Goal: Information Seeking & Learning: Learn about a topic

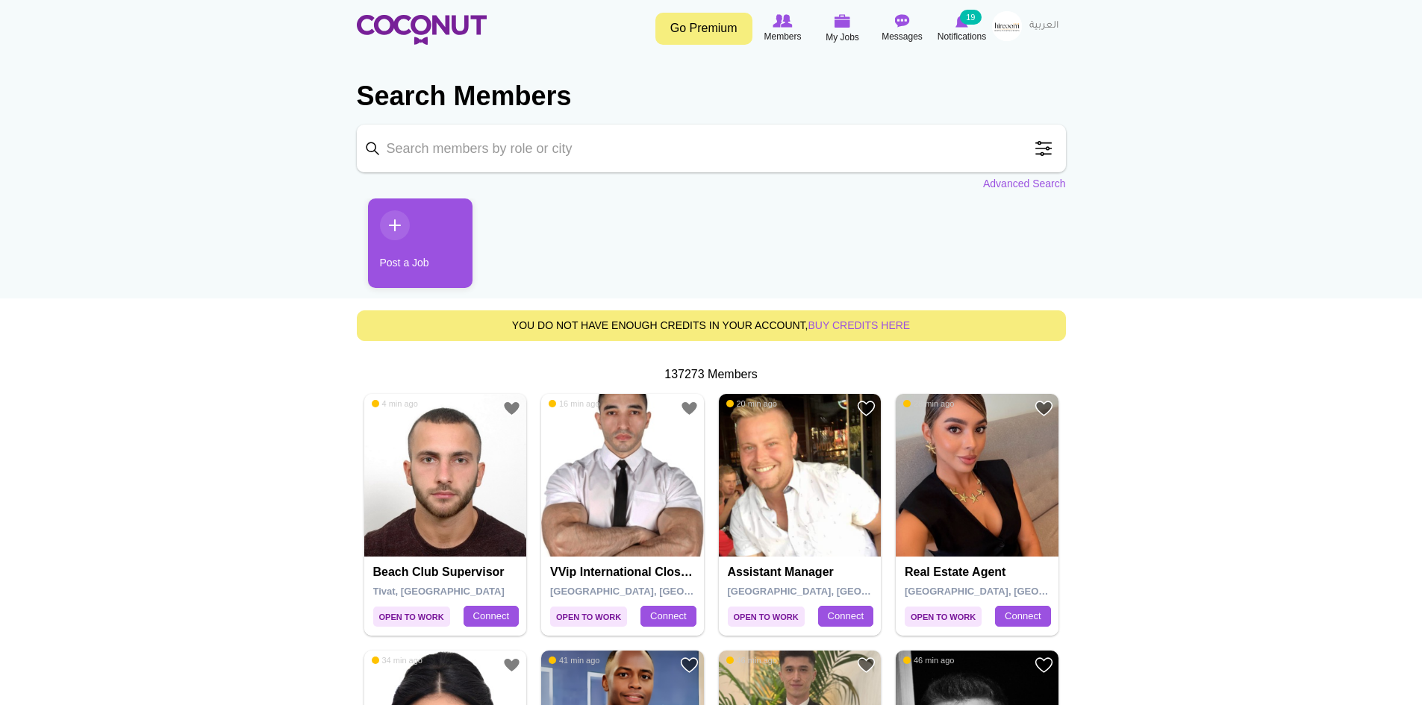
click at [528, 152] on input "Keyword" at bounding box center [711, 149] width 709 height 48
type input "Hostess"
click button "Search" at bounding box center [0, 0] width 0 height 0
click at [449, 147] on input "Hostess" at bounding box center [711, 149] width 709 height 48
click button "Search" at bounding box center [0, 0] width 0 height 0
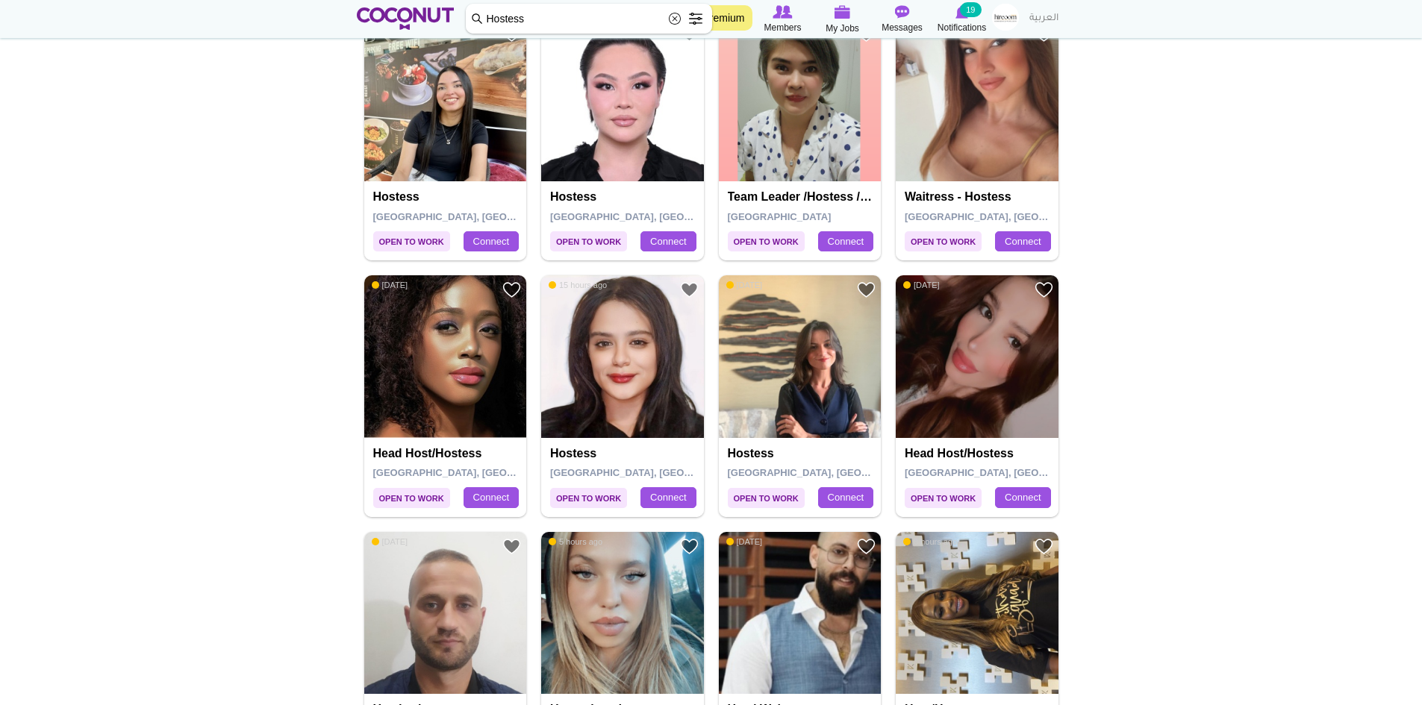
scroll to position [2389, 0]
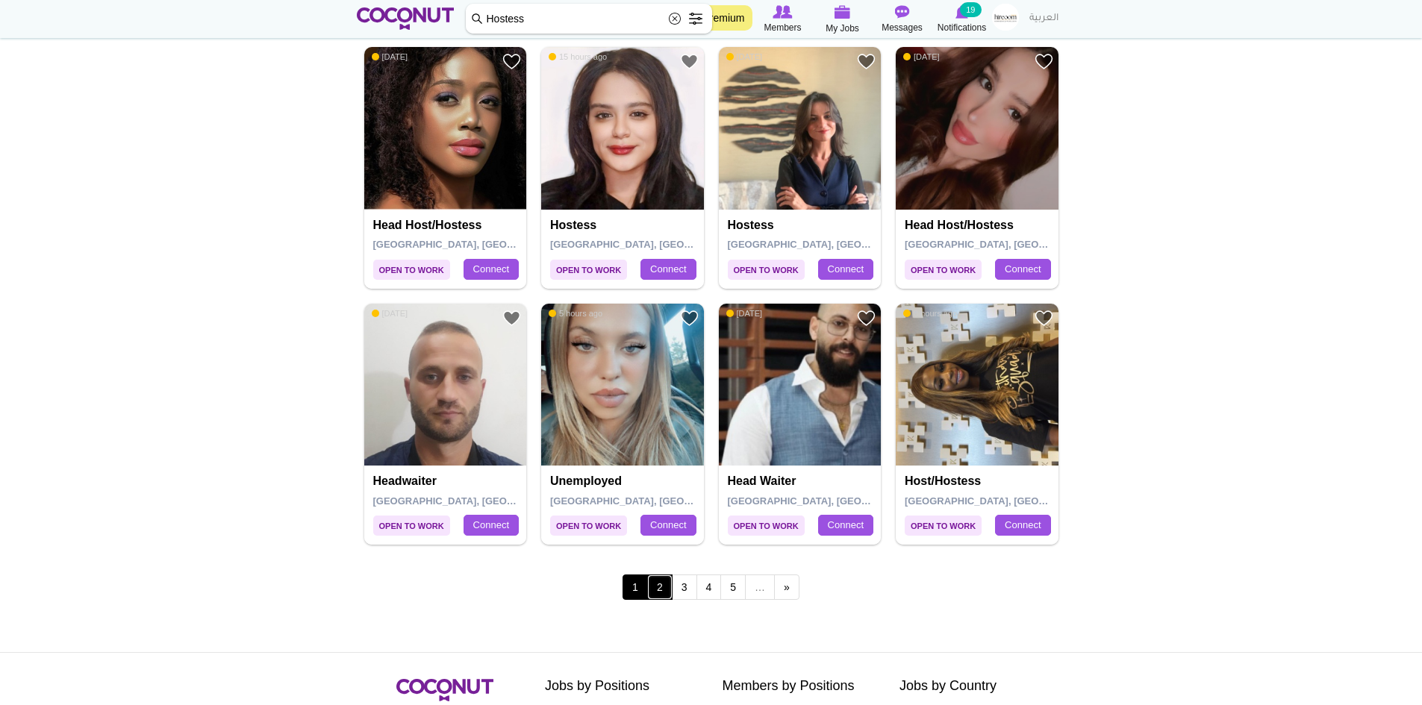
click at [664, 584] on link "2" at bounding box center [659, 587] width 25 height 25
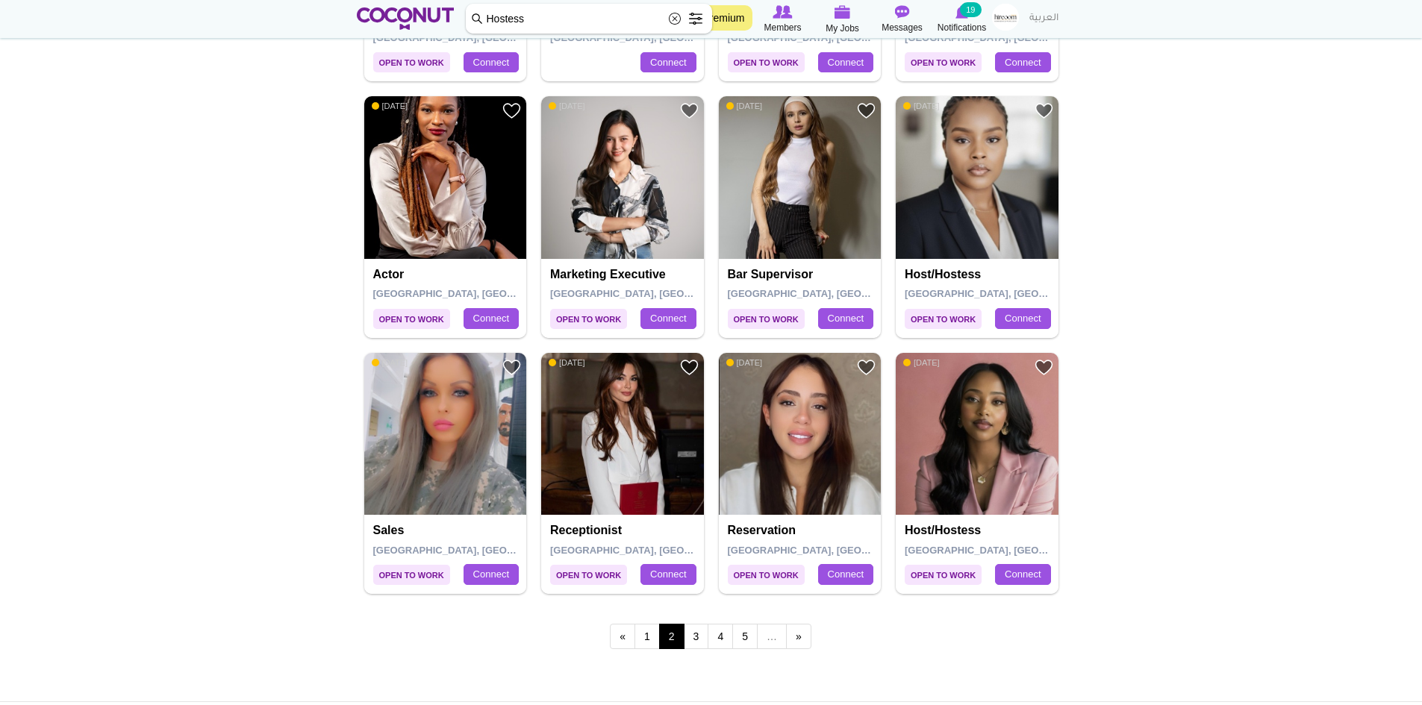
scroll to position [2389, 0]
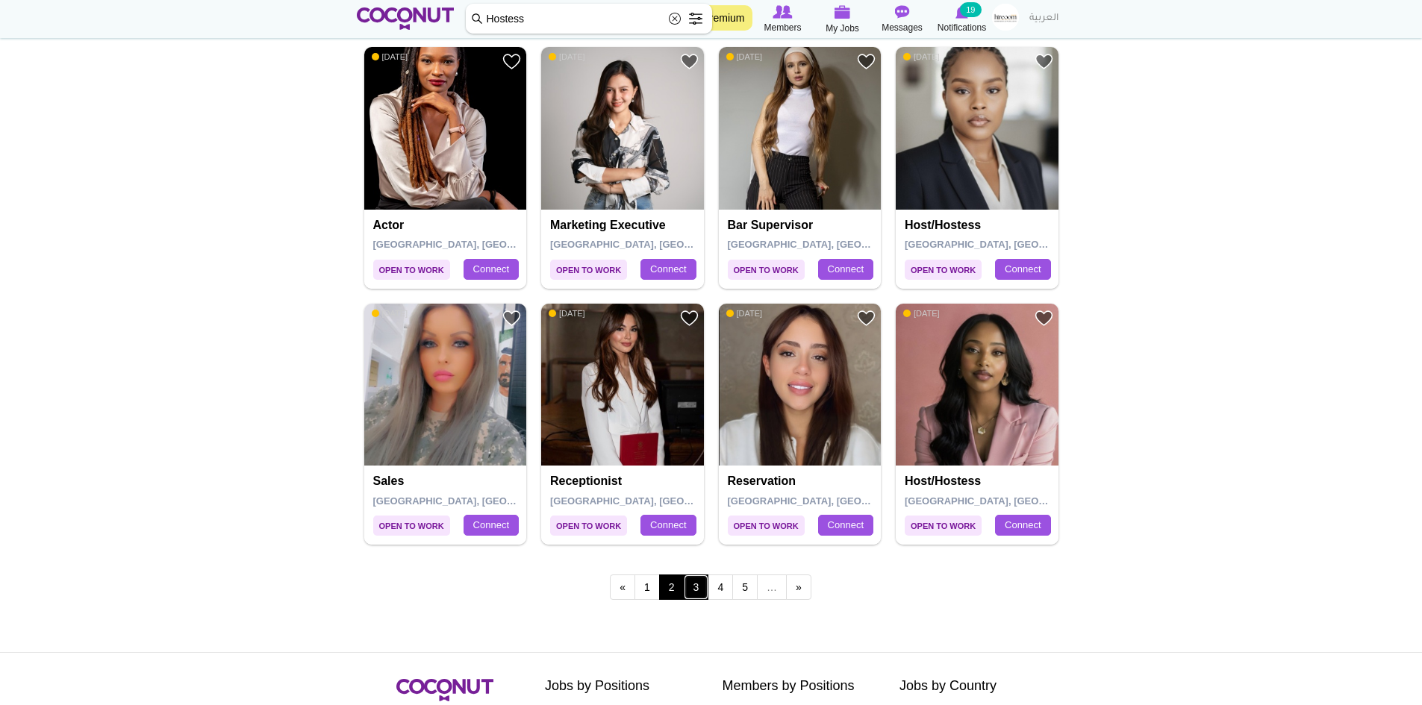
click at [700, 591] on link "3" at bounding box center [696, 587] width 25 height 25
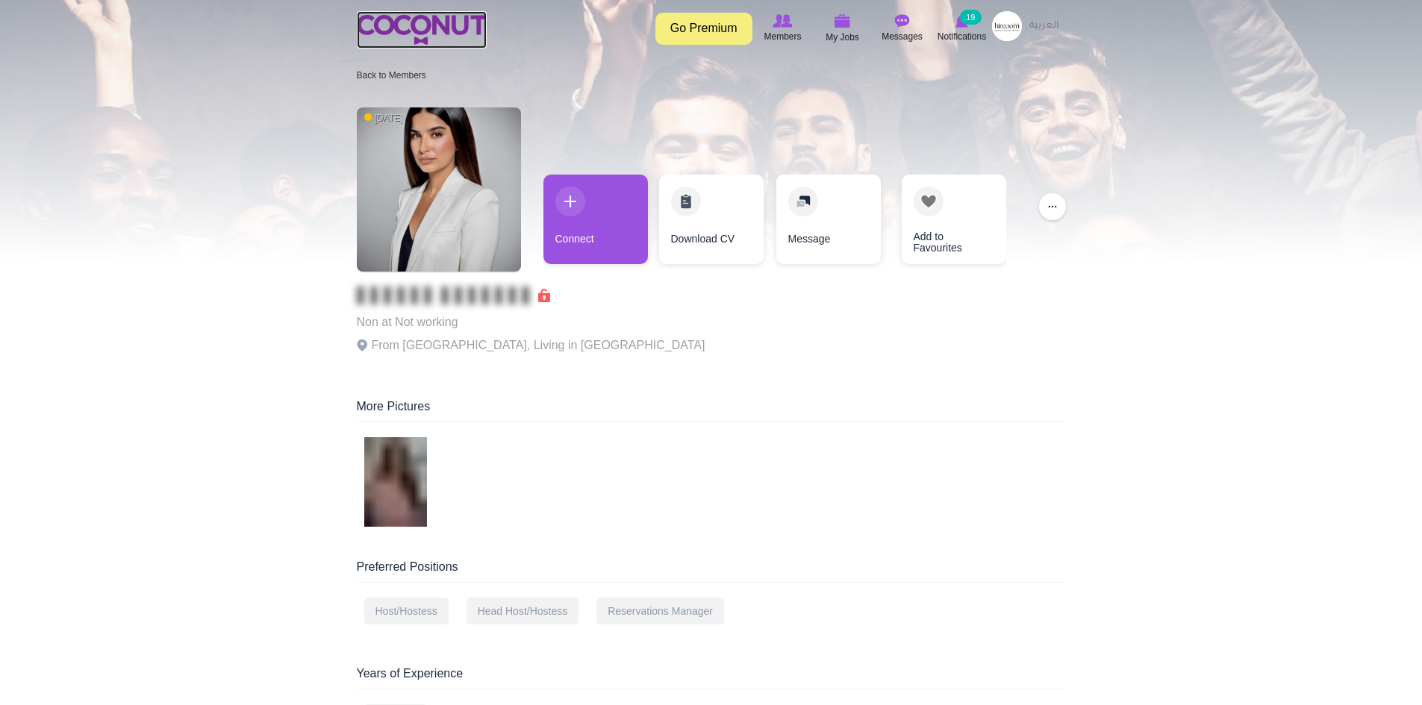
click at [414, 34] on img at bounding box center [422, 30] width 130 height 30
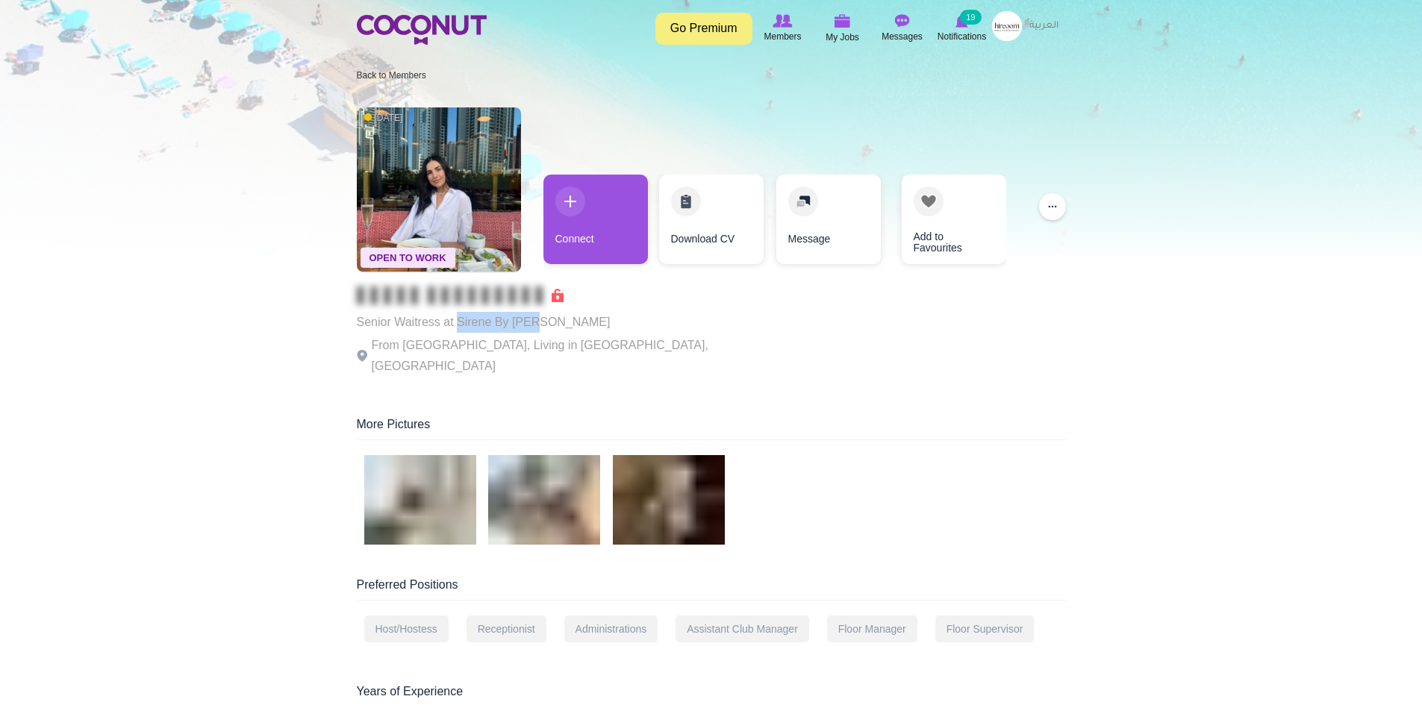
drag, startPoint x: 537, startPoint y: 321, endPoint x: 456, endPoint y: 322, distance: 80.6
click at [456, 322] on p "Senior Waitress at Sirene By Gaia" at bounding box center [562, 322] width 411 height 21
copy p "Sirene By Gaia"
click at [961, 28] on icon at bounding box center [962, 21] width 57 height 16
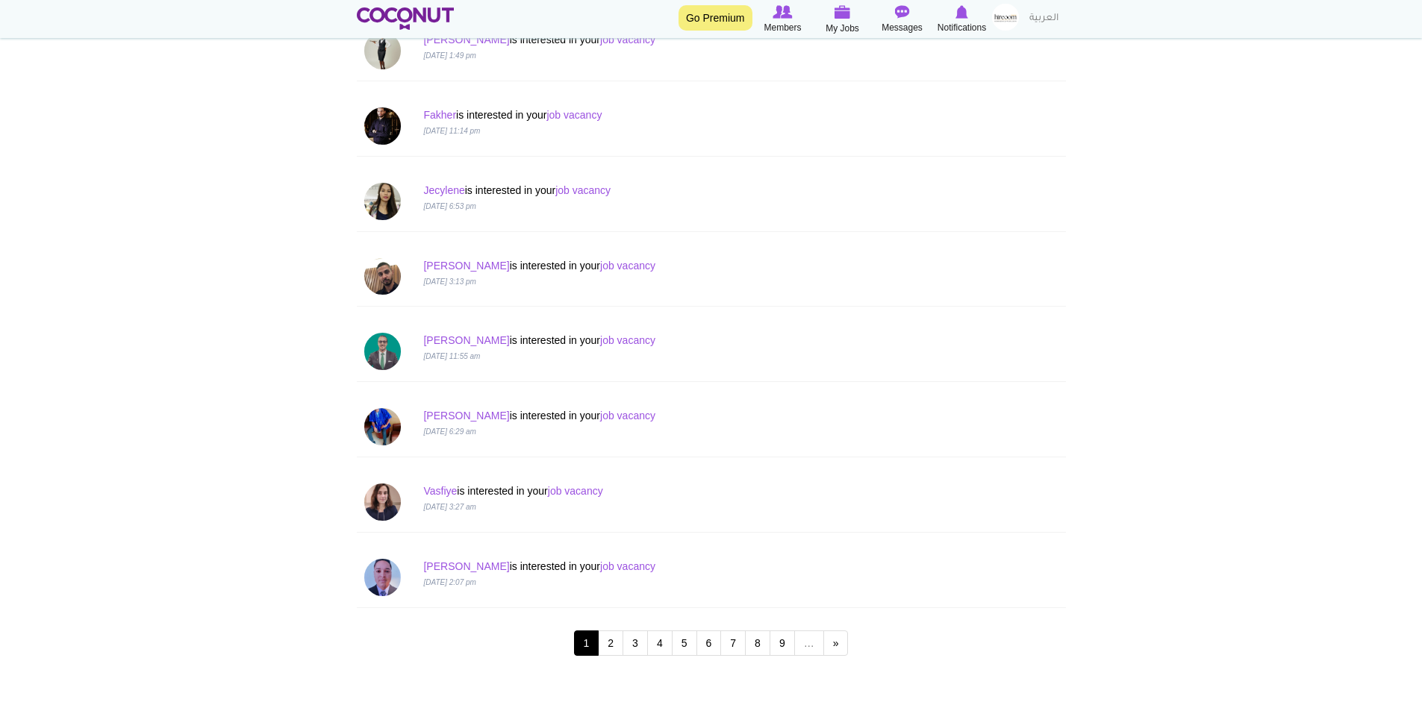
scroll to position [1194, 0]
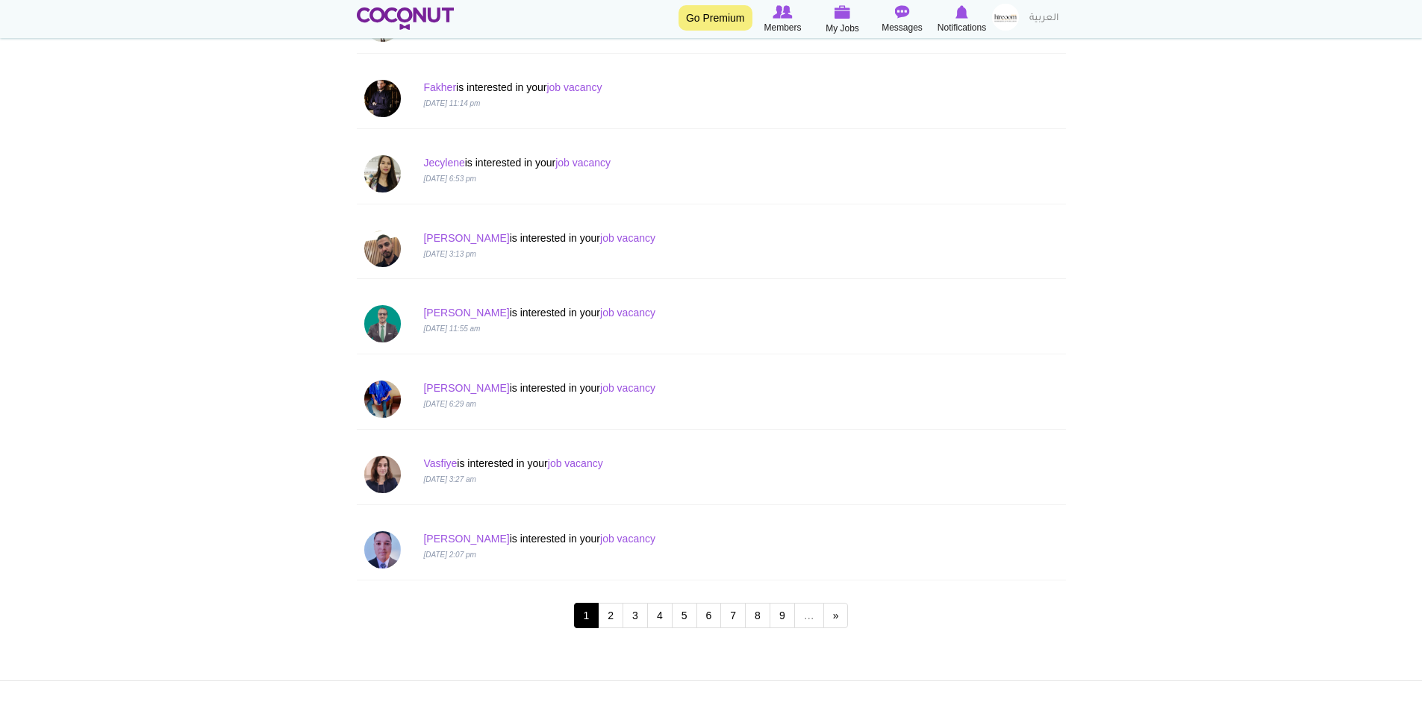
click at [1006, 24] on img at bounding box center [1005, 17] width 27 height 27
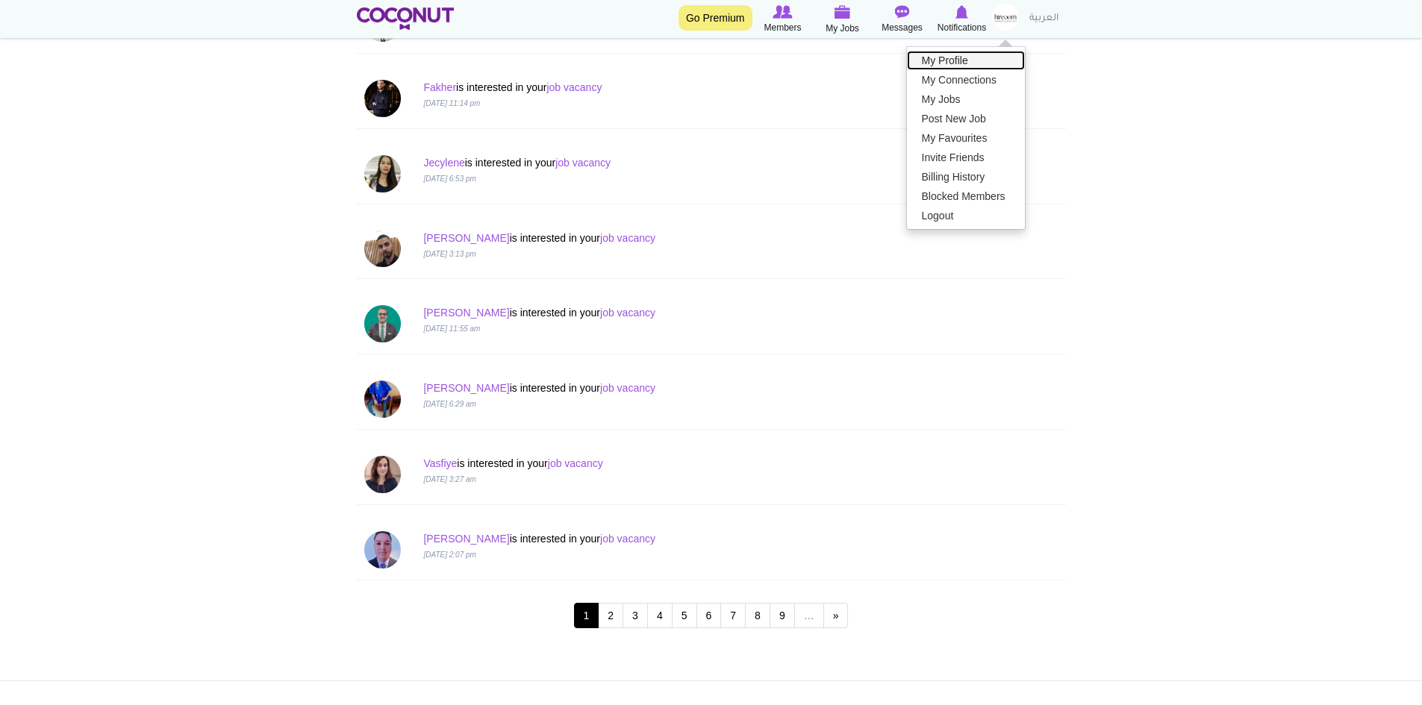
click at [945, 58] on link "My Profile" at bounding box center [966, 60] width 118 height 19
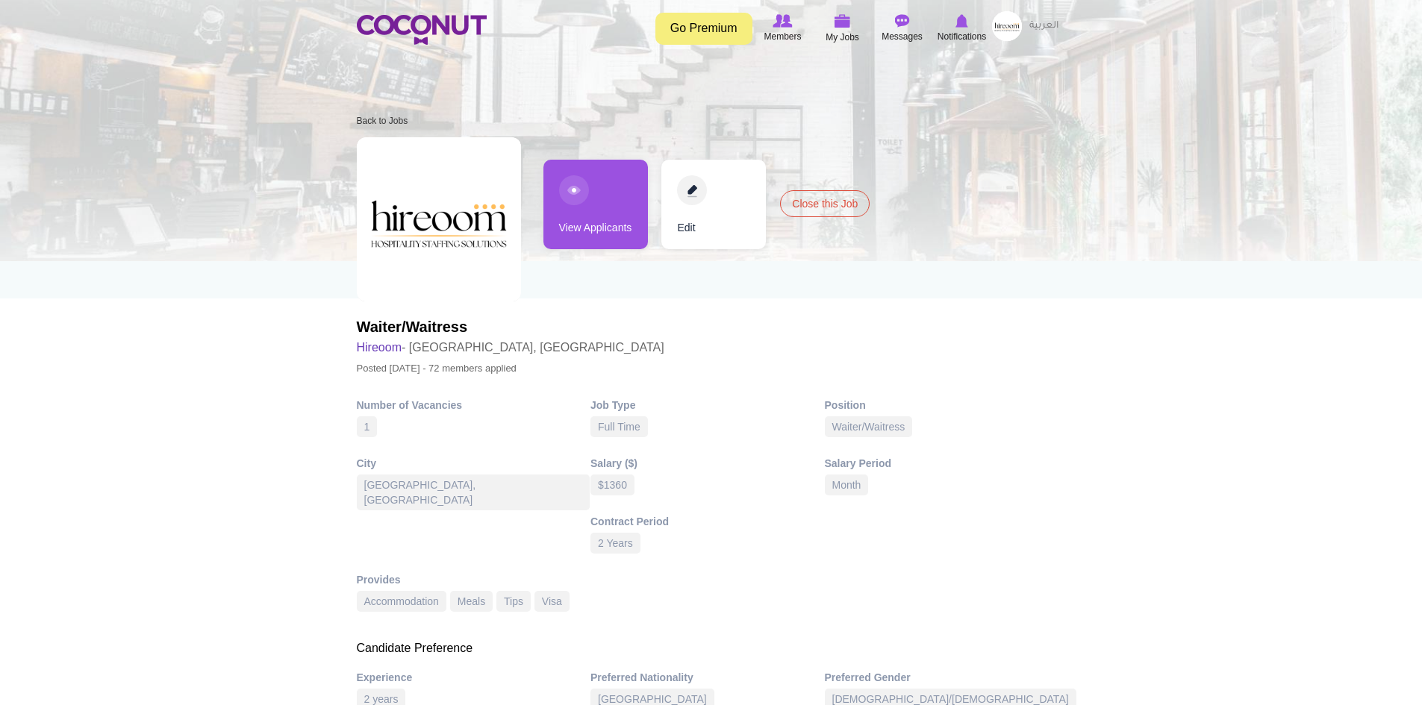
click at [590, 203] on link "View Applicants" at bounding box center [595, 205] width 105 height 90
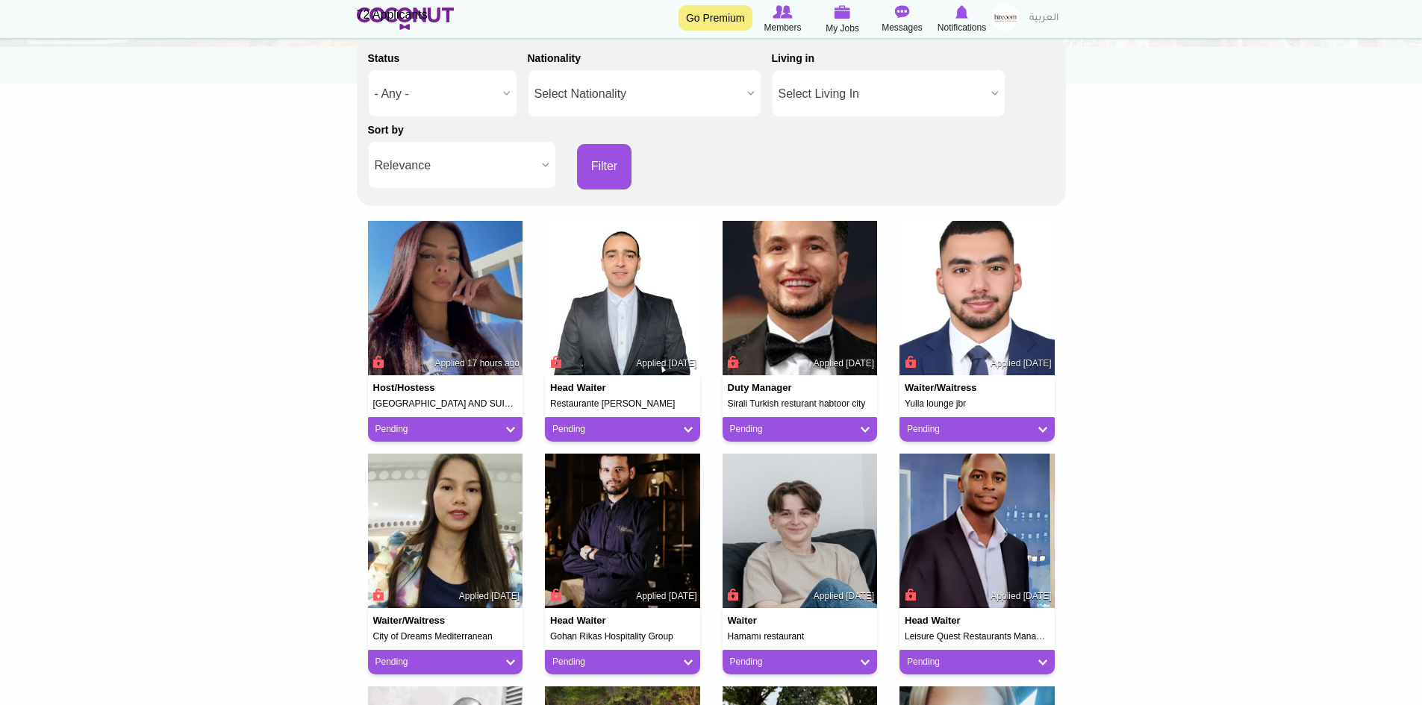
scroll to position [224, 0]
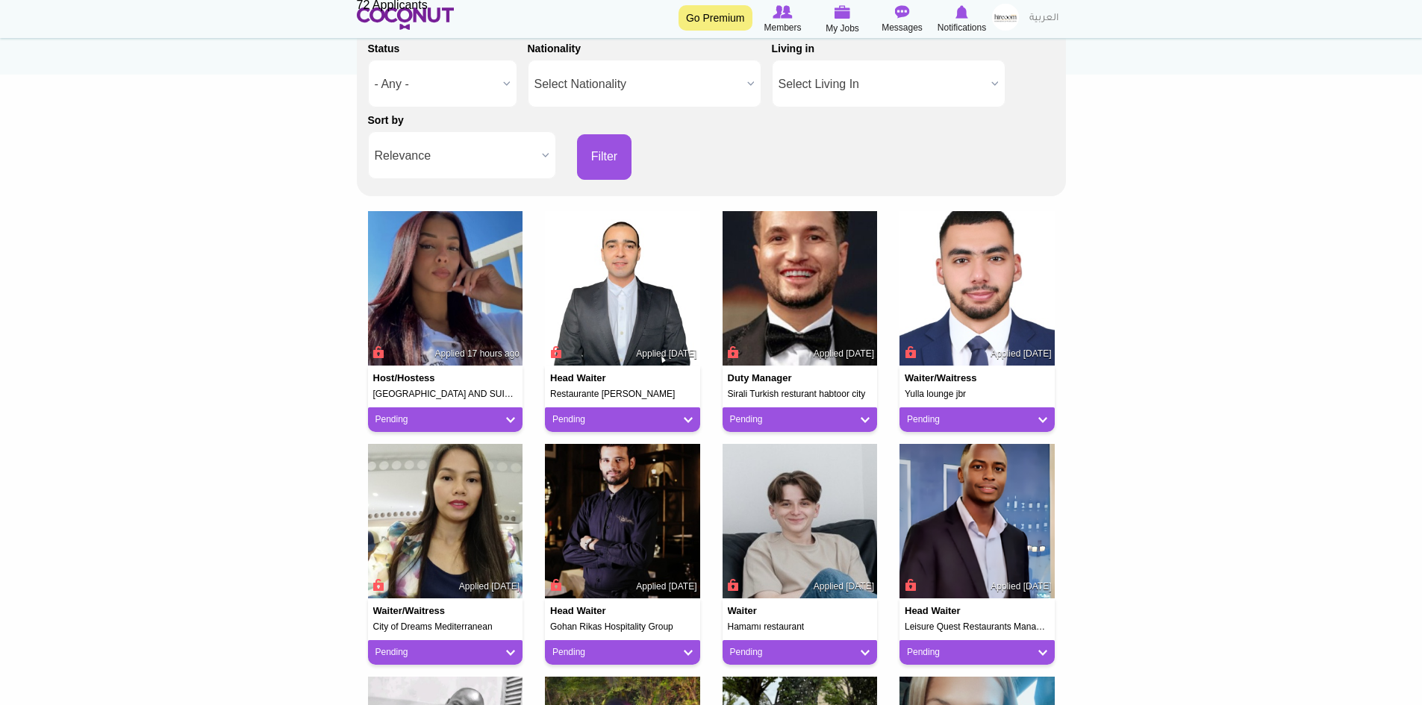
click at [502, 157] on span "Relevance" at bounding box center [455, 156] width 161 height 48
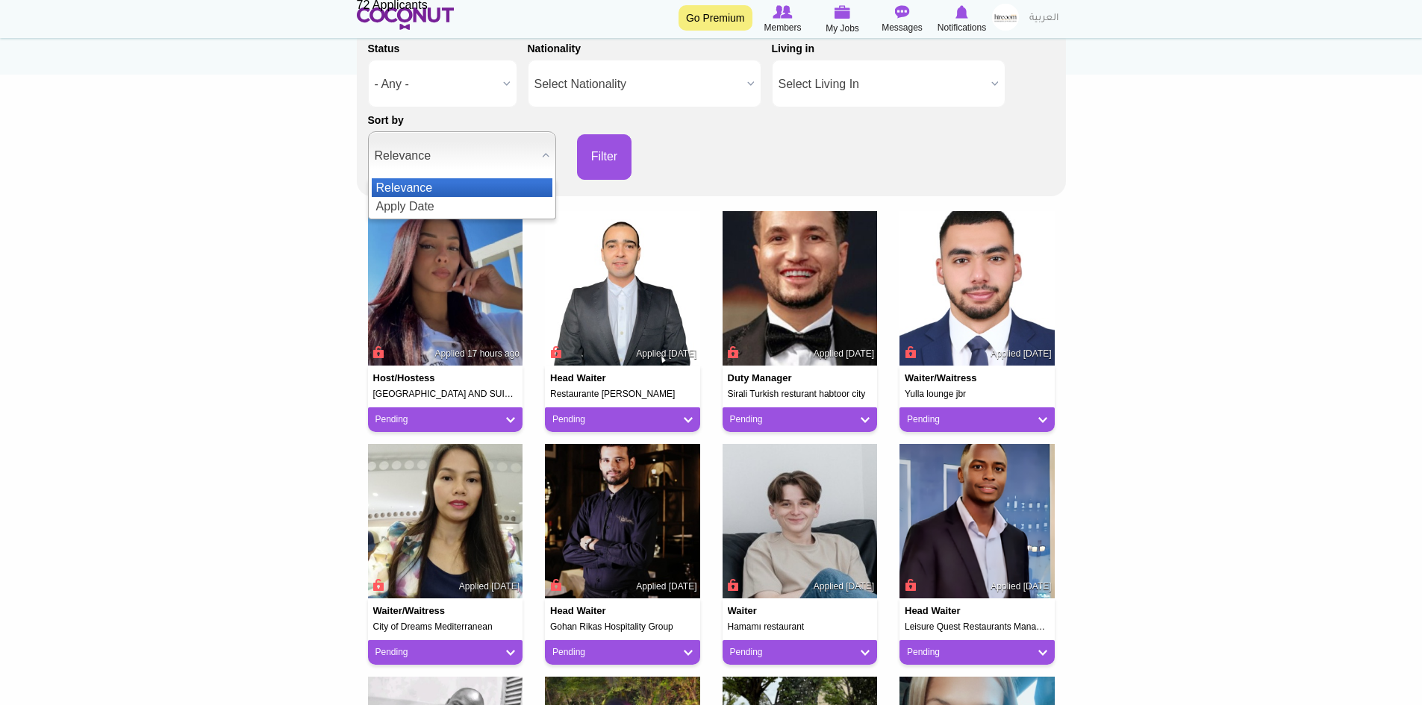
click at [502, 157] on span "Relevance" at bounding box center [455, 156] width 161 height 48
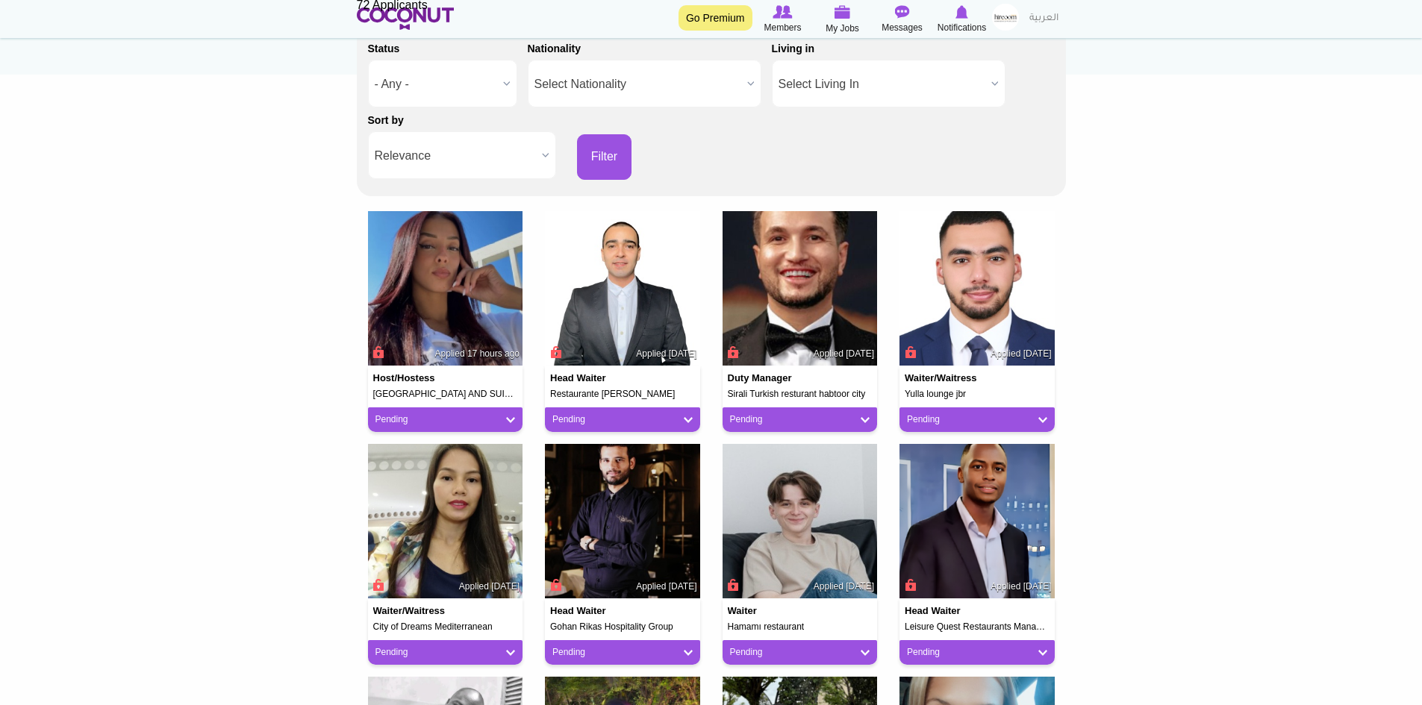
click at [502, 160] on span "Relevance" at bounding box center [455, 156] width 161 height 48
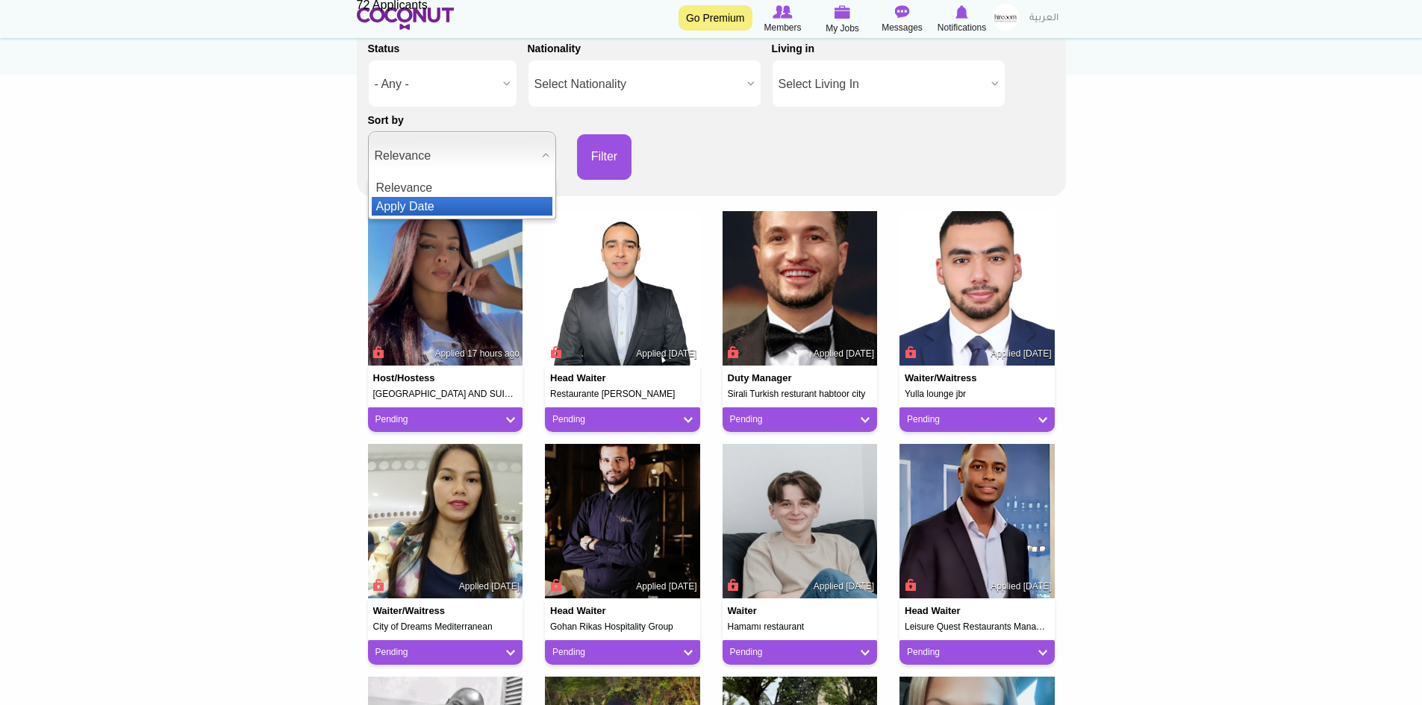
click at [497, 208] on li "Apply Date" at bounding box center [462, 206] width 181 height 19
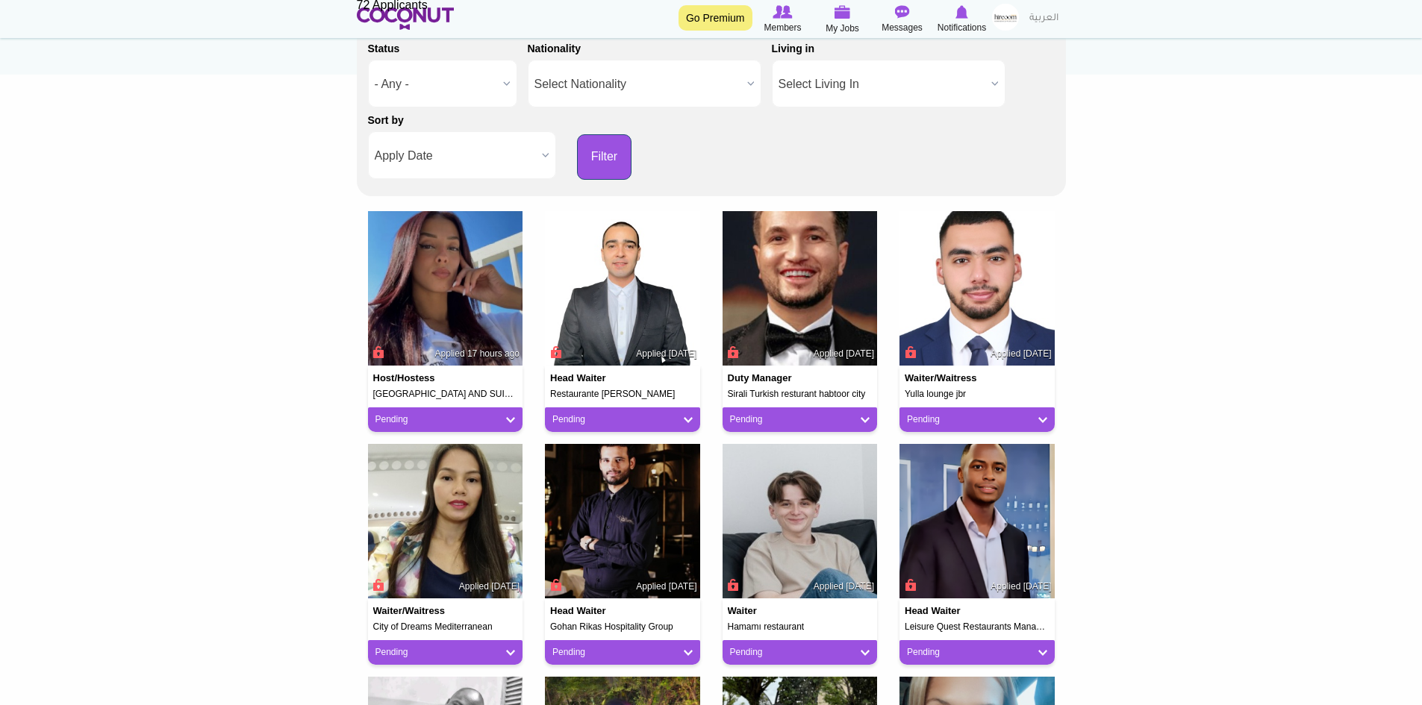
click at [601, 165] on button "Filter" at bounding box center [604, 157] width 55 height 46
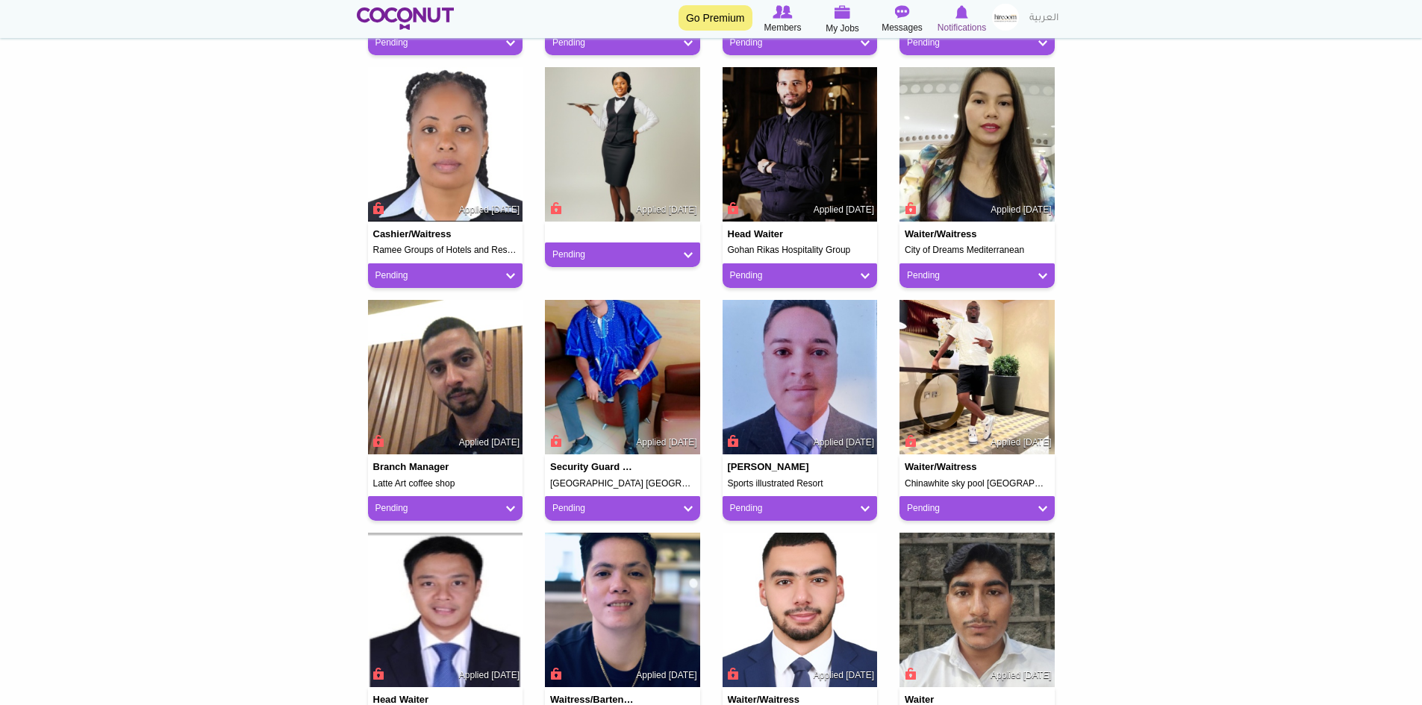
scroll to position [597, 0]
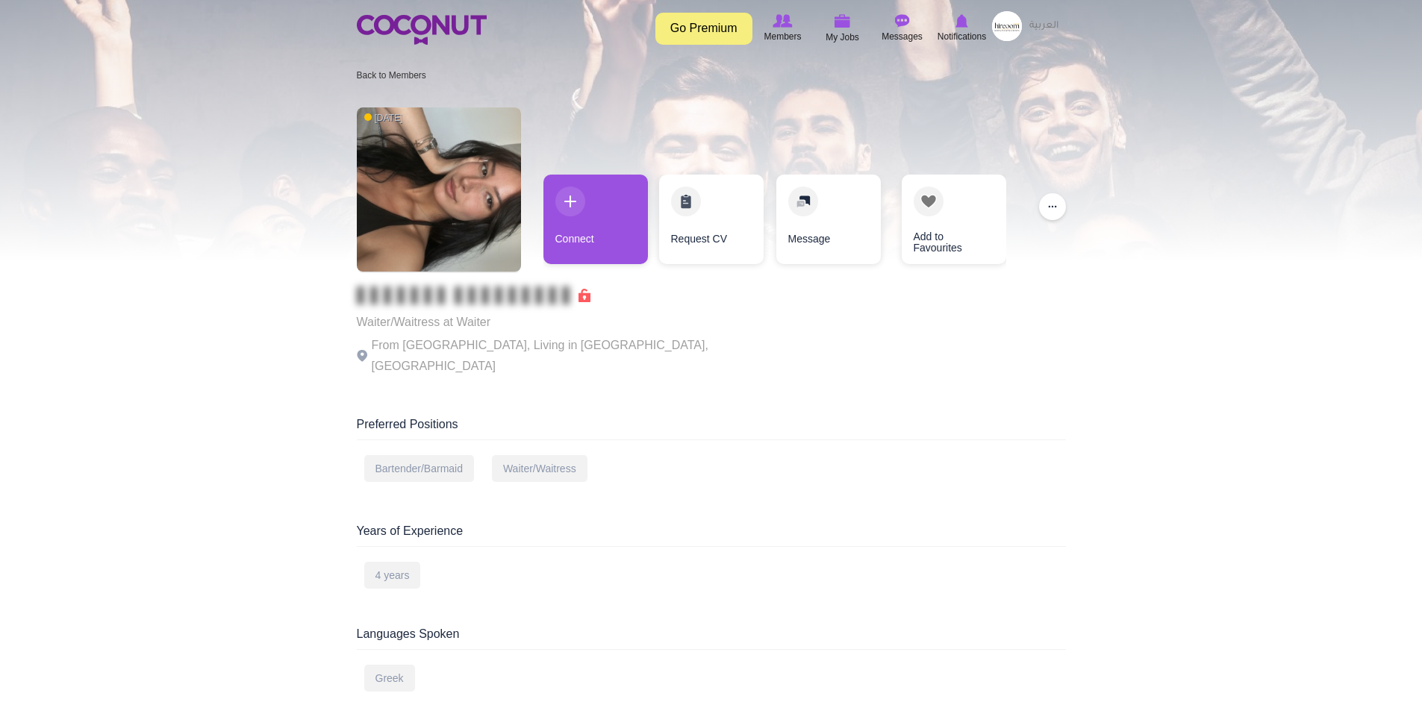
click at [260, 210] on div at bounding box center [711, 130] width 1422 height 261
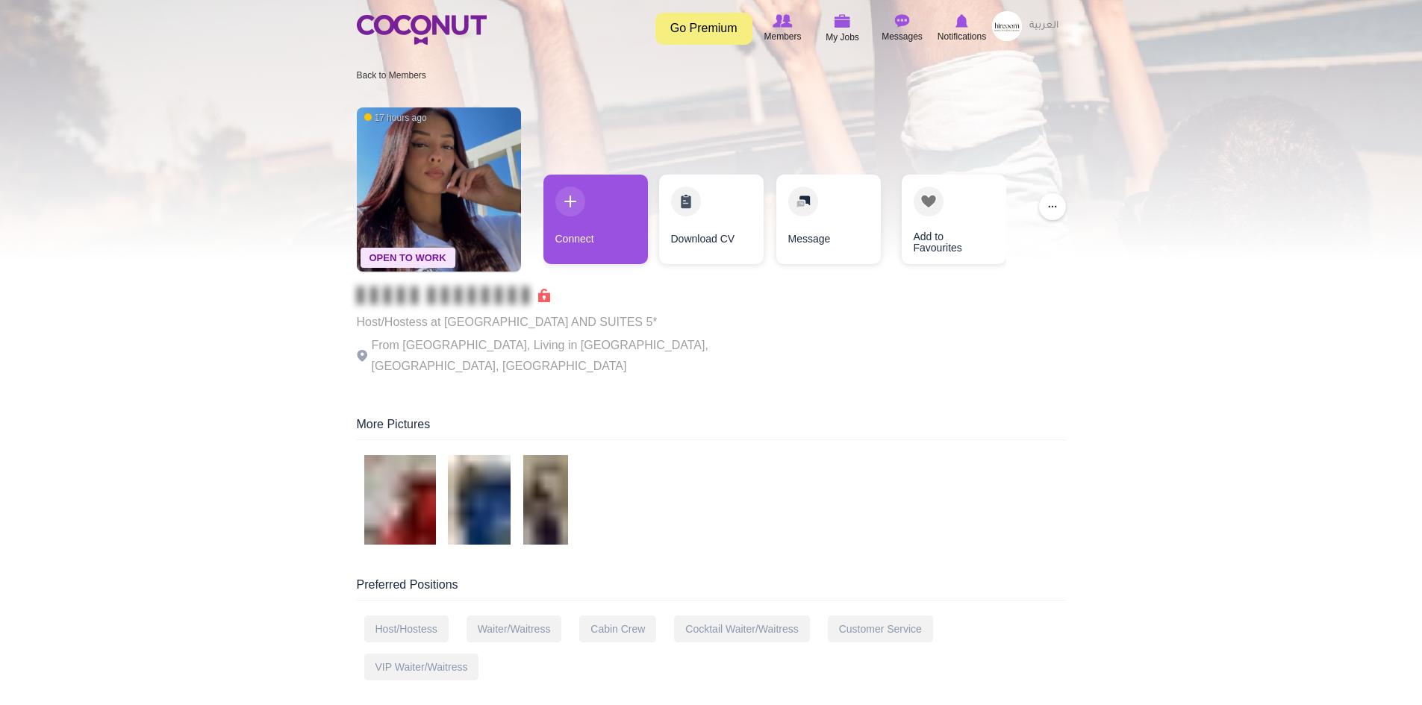
drag, startPoint x: 438, startPoint y: 310, endPoint x: 447, endPoint y: 317, distance: 11.2
click at [438, 310] on div "Host/Hostess at DIMITRA HOTEL BEACH AND SUITES 5* From Italy, Living in Ferno, …" at bounding box center [562, 332] width 411 height 90
drag, startPoint x: 461, startPoint y: 322, endPoint x: 652, endPoint y: 316, distance: 191.2
click at [652, 316] on p "Host/Hostess at DIMITRA HOTEL BEACH AND SUITES 5*" at bounding box center [562, 322] width 411 height 21
copy p "DIMITRA HOTEL BEACH AND SUITES"
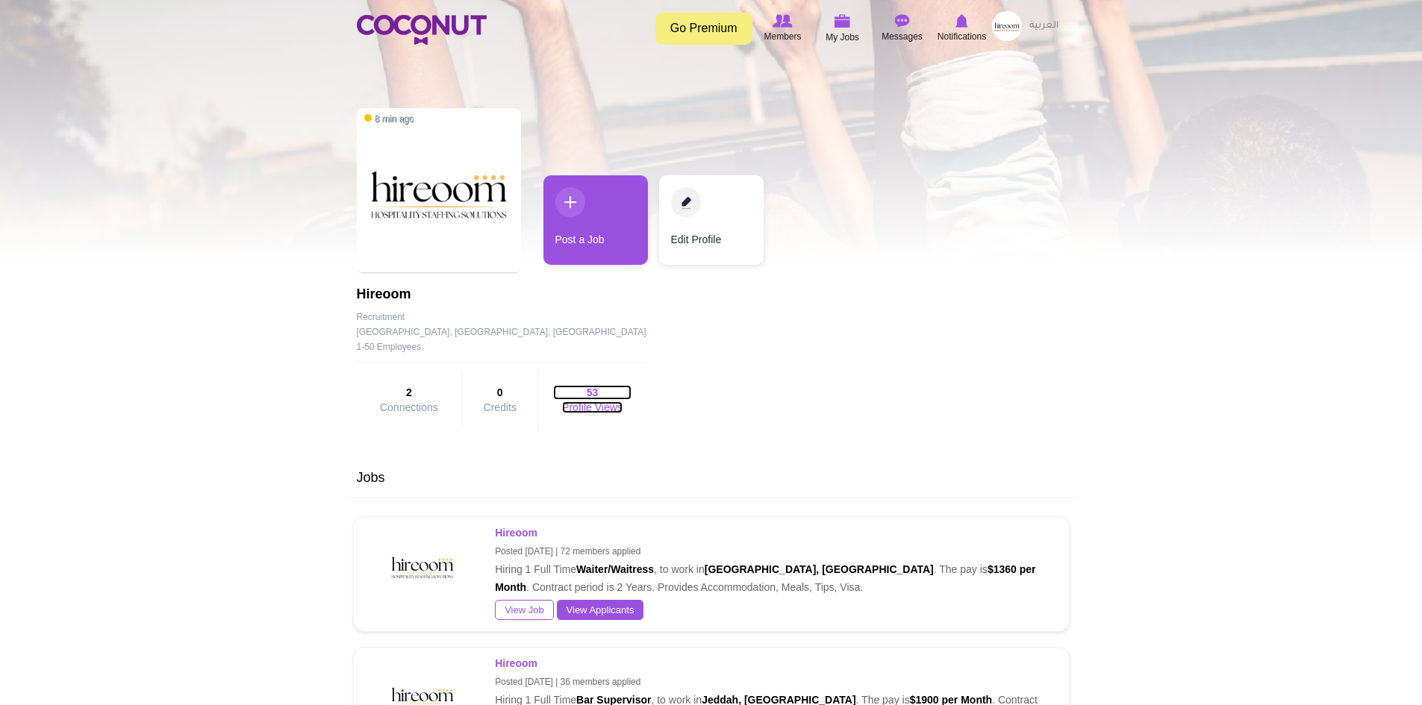
click at [564, 396] on strong "53" at bounding box center [592, 392] width 78 height 15
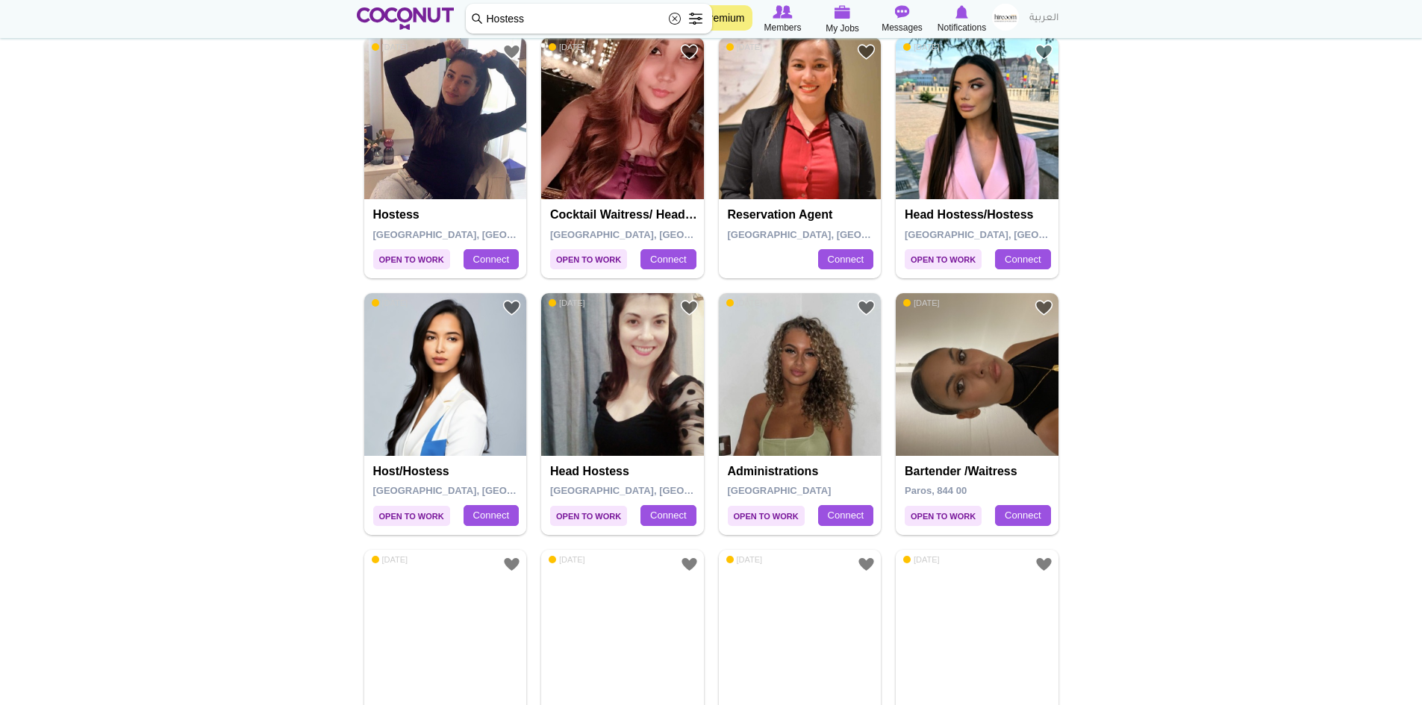
scroll to position [1642, 0]
